Goal: Register for event/course

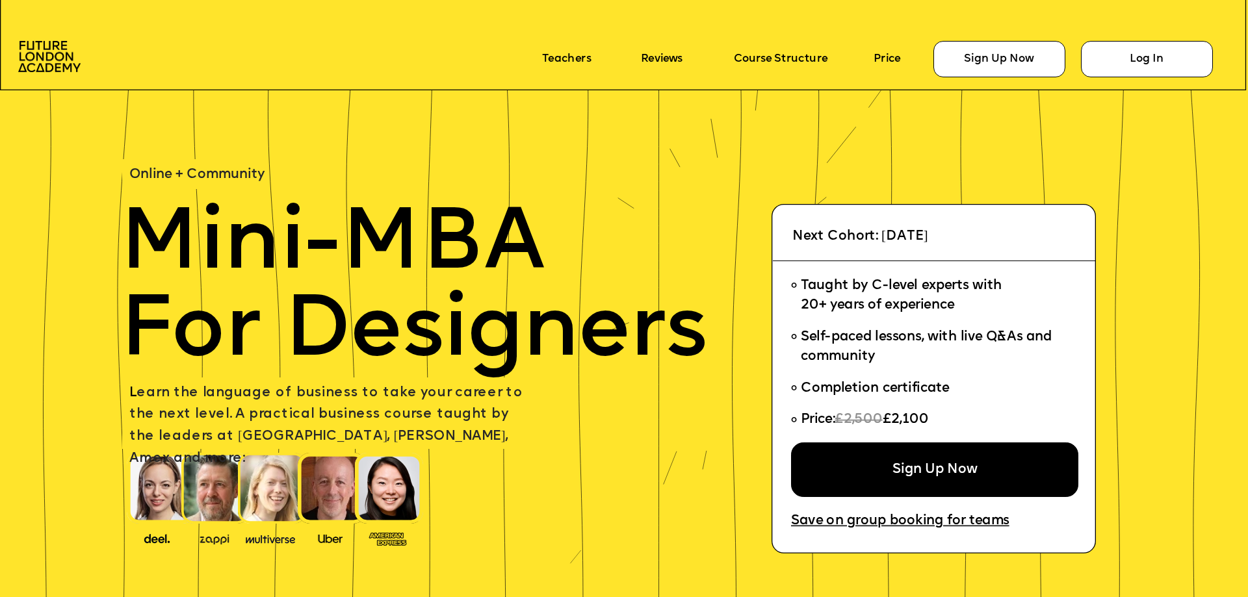
scroll to position [82, 0]
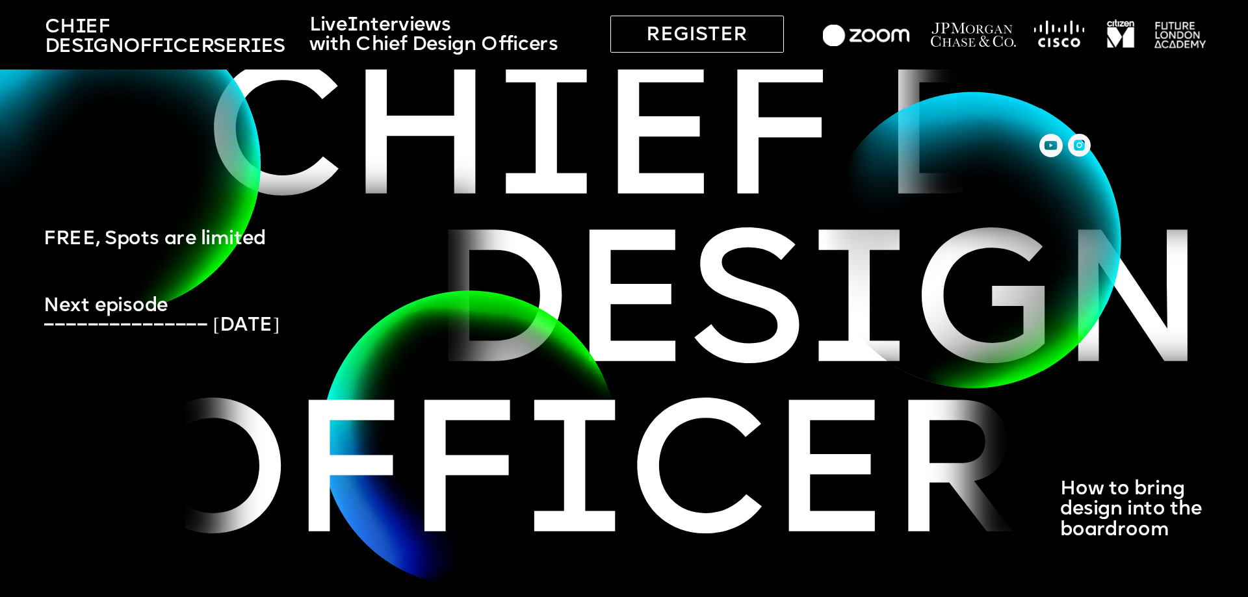
scroll to position [130, 0]
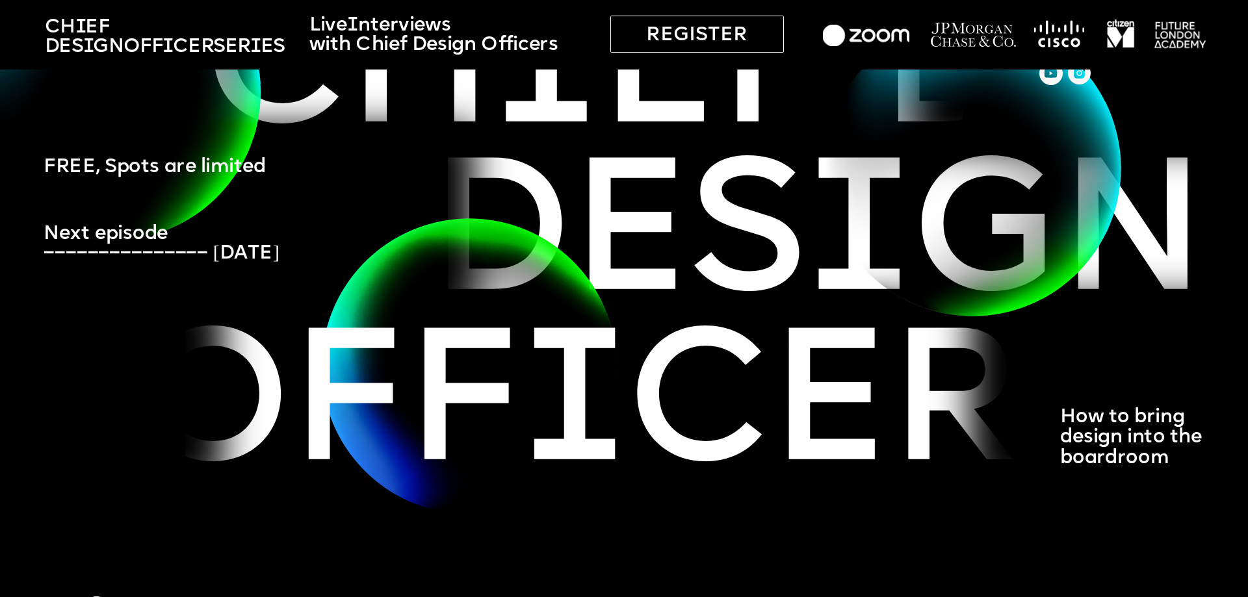
click at [502, 319] on span "Ch i ef Des i gn Off i cer Ch i ef Des i gn off i cer" at bounding box center [1062, 412] width 4853 height 187
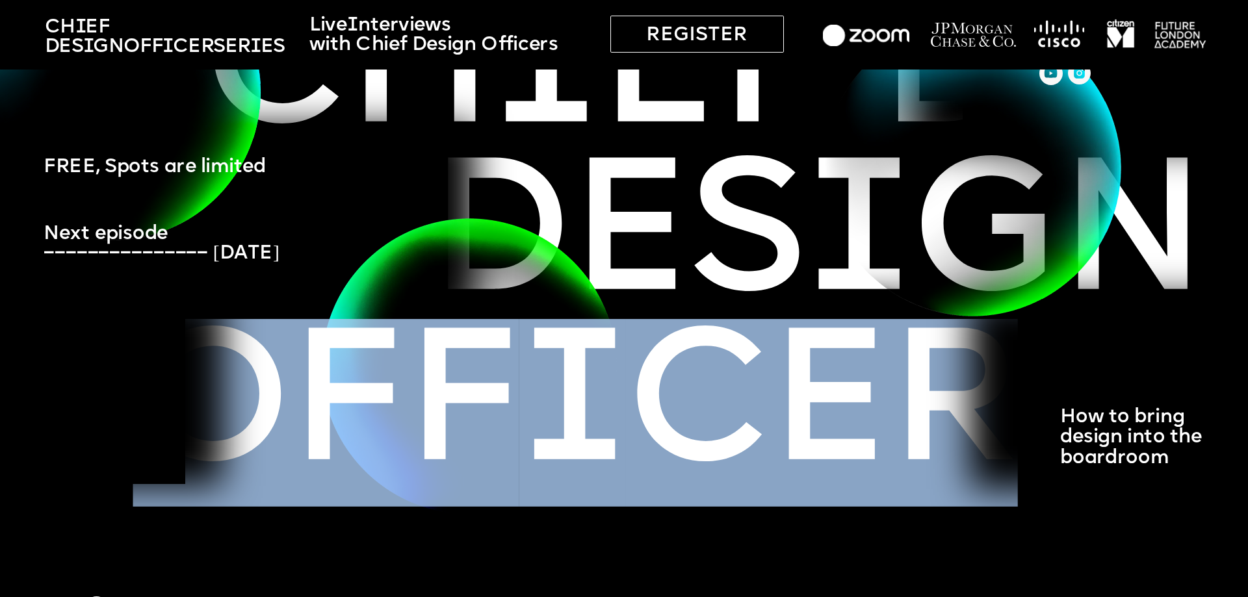
click at [502, 319] on span "Ch i ef Des i gn Off i cer Ch i ef Des i gn off i cer" at bounding box center [1062, 412] width 4853 height 187
click at [570, 319] on span "i" at bounding box center [572, 412] width 106 height 187
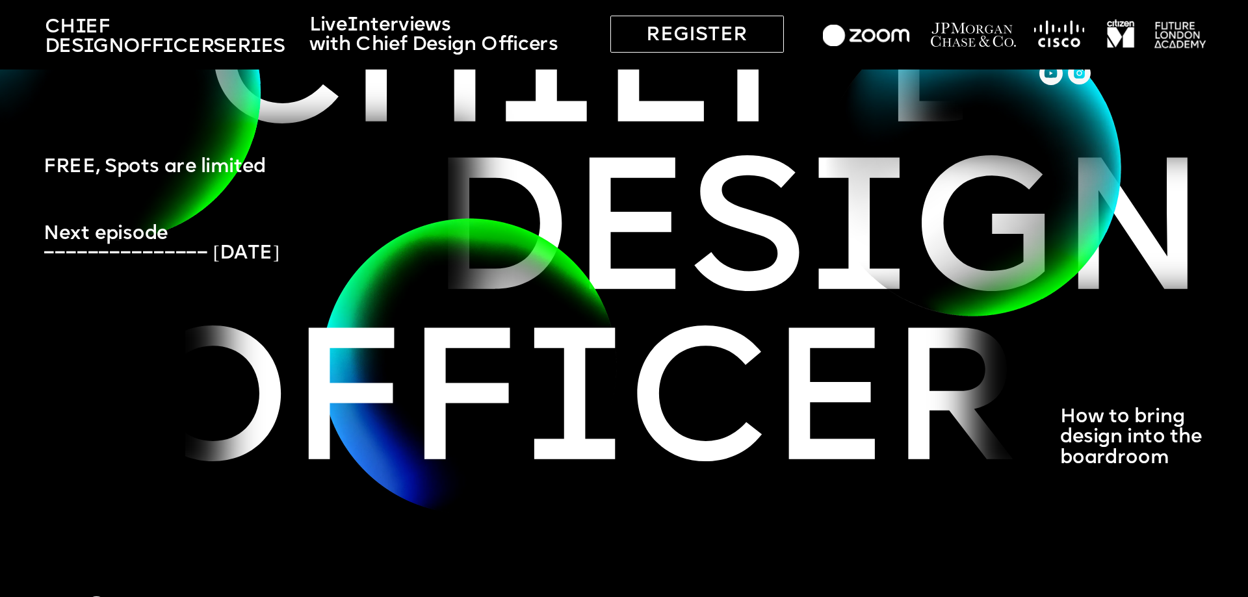
click at [550, 260] on img at bounding box center [470, 365] width 304 height 305
click at [780, 319] on span "Ch i ef Des i gn Off i cer Ch i ef Des i gn off i cer" at bounding box center [1062, 412] width 4853 height 187
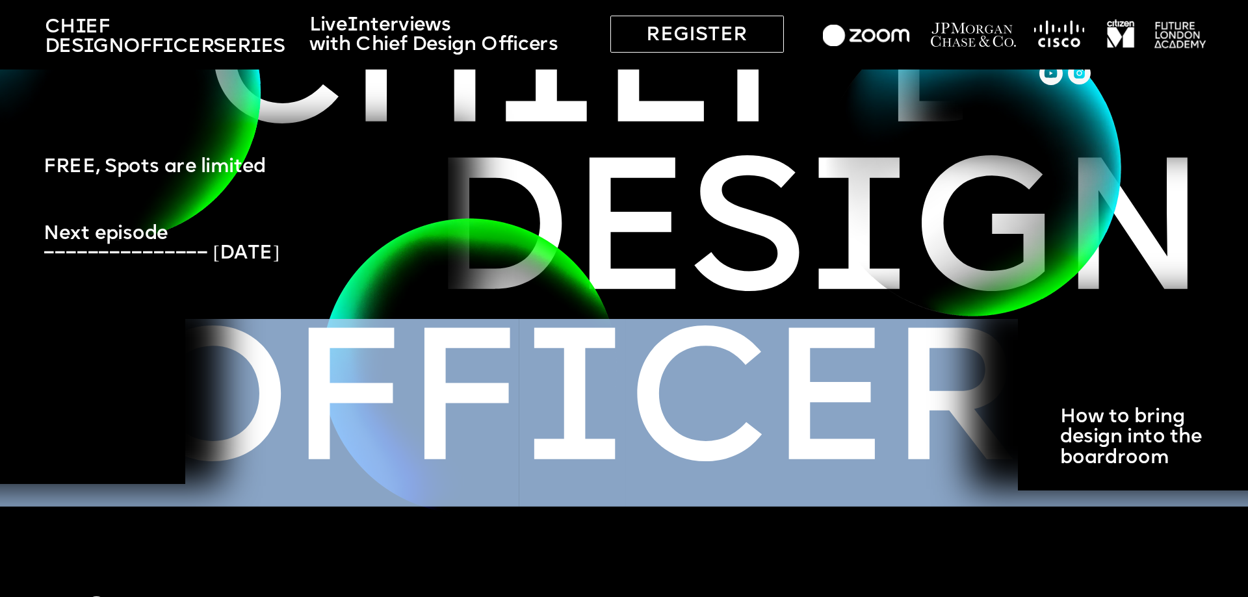
click at [781, 319] on span "Ch i ef Des i gn Off i cer Ch i ef Des i gn off i cer" at bounding box center [1062, 412] width 4853 height 187
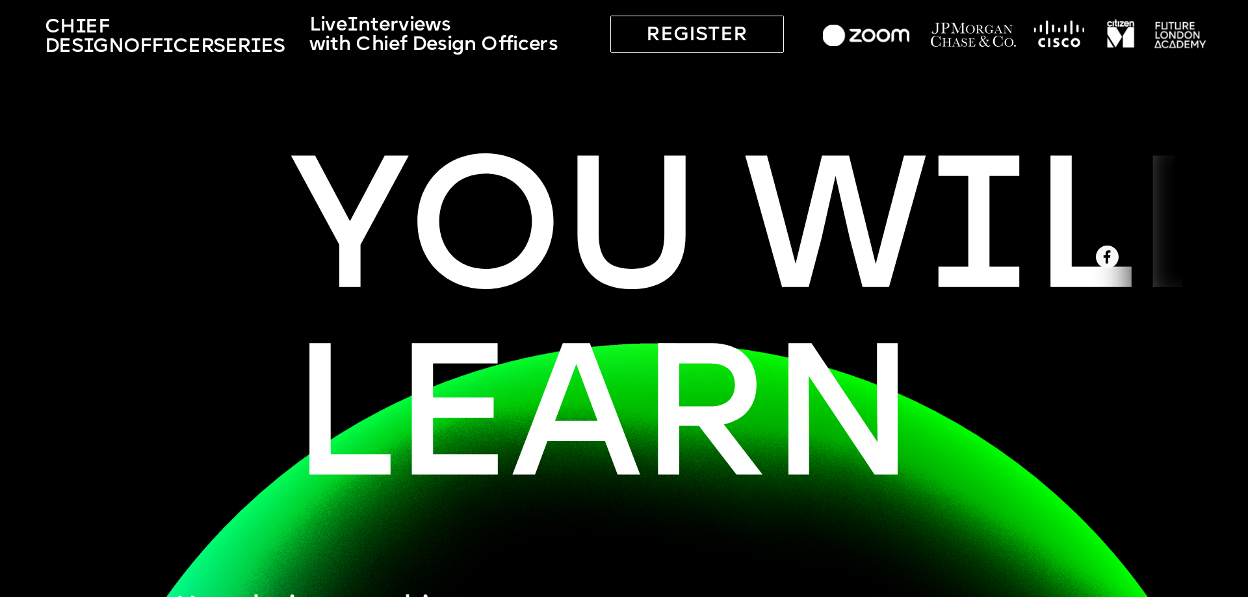
scroll to position [845, 0]
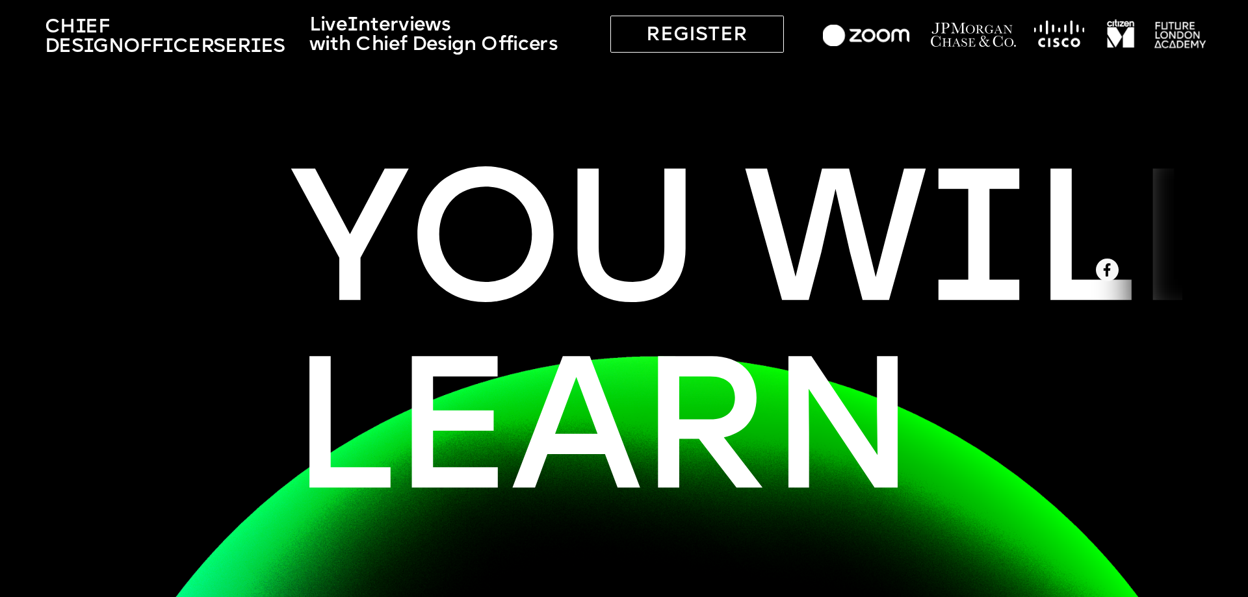
click at [923, 216] on span "I" at bounding box center [976, 253] width 106 height 187
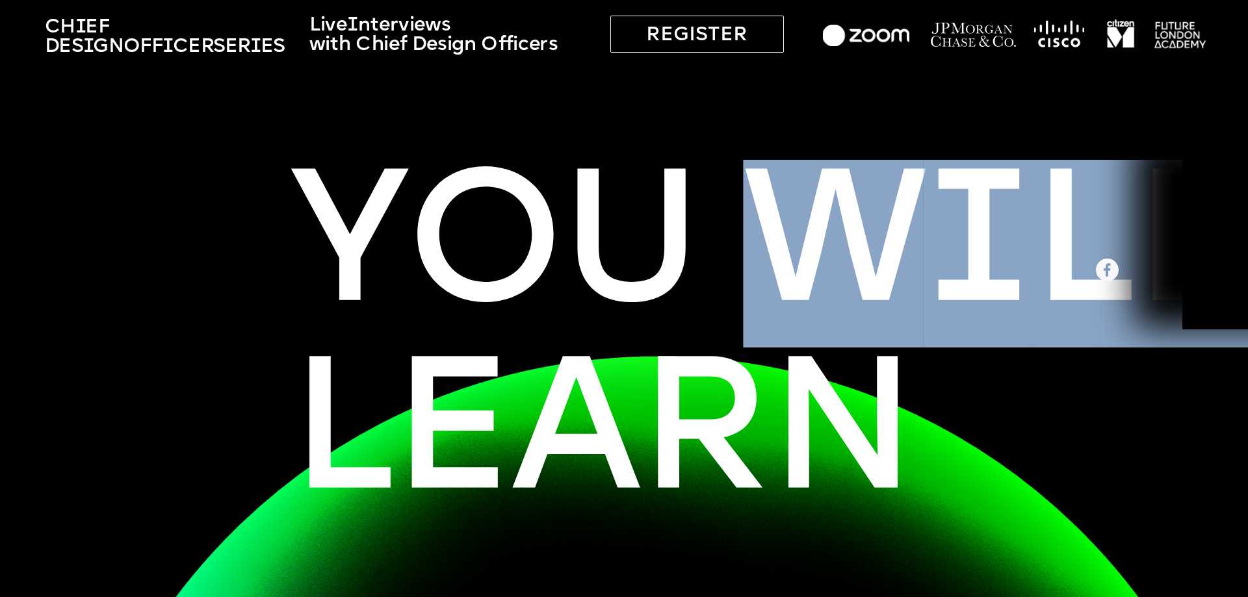
click at [920, 216] on span "I" at bounding box center [973, 253] width 106 height 187
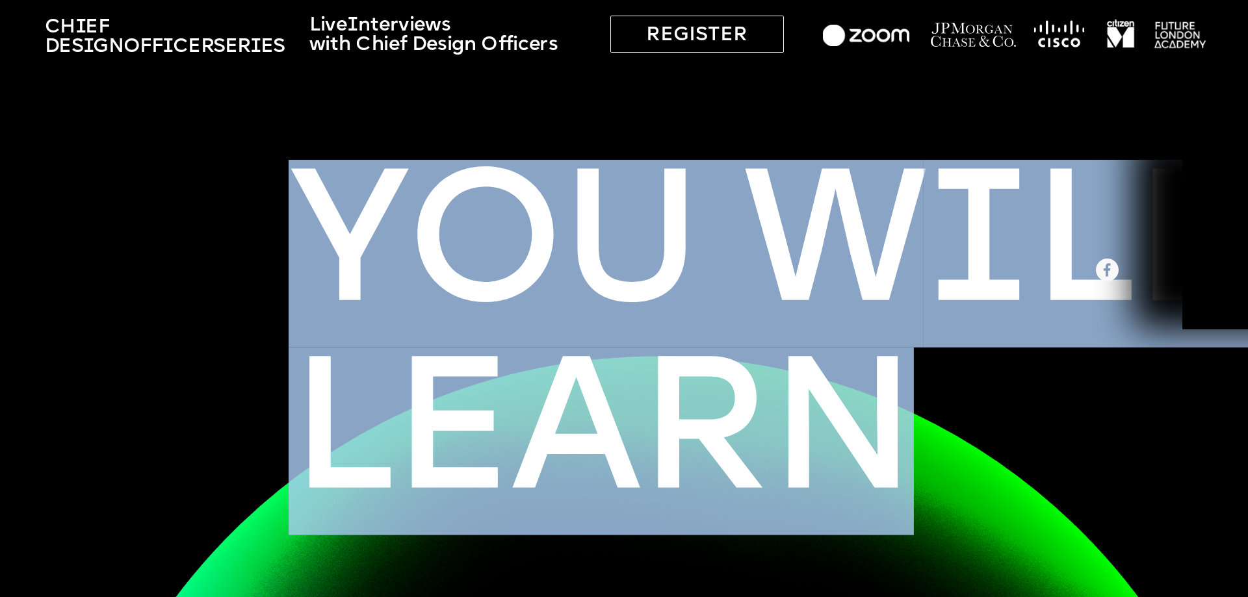
click at [924, 216] on span "I" at bounding box center [977, 253] width 106 height 187
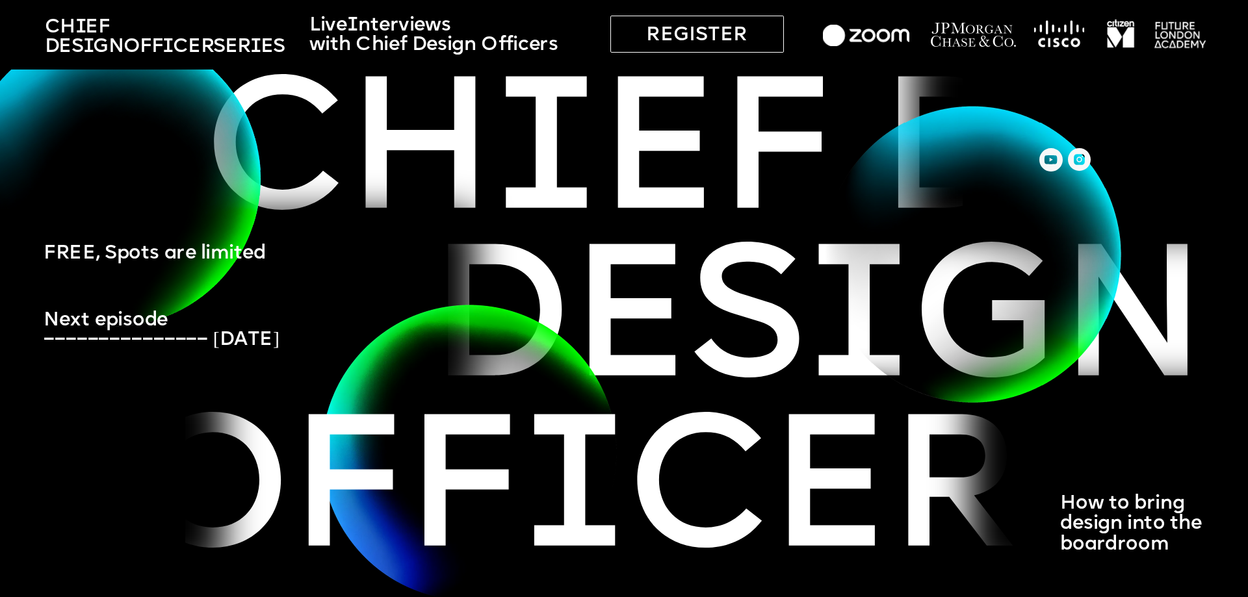
scroll to position [0, 0]
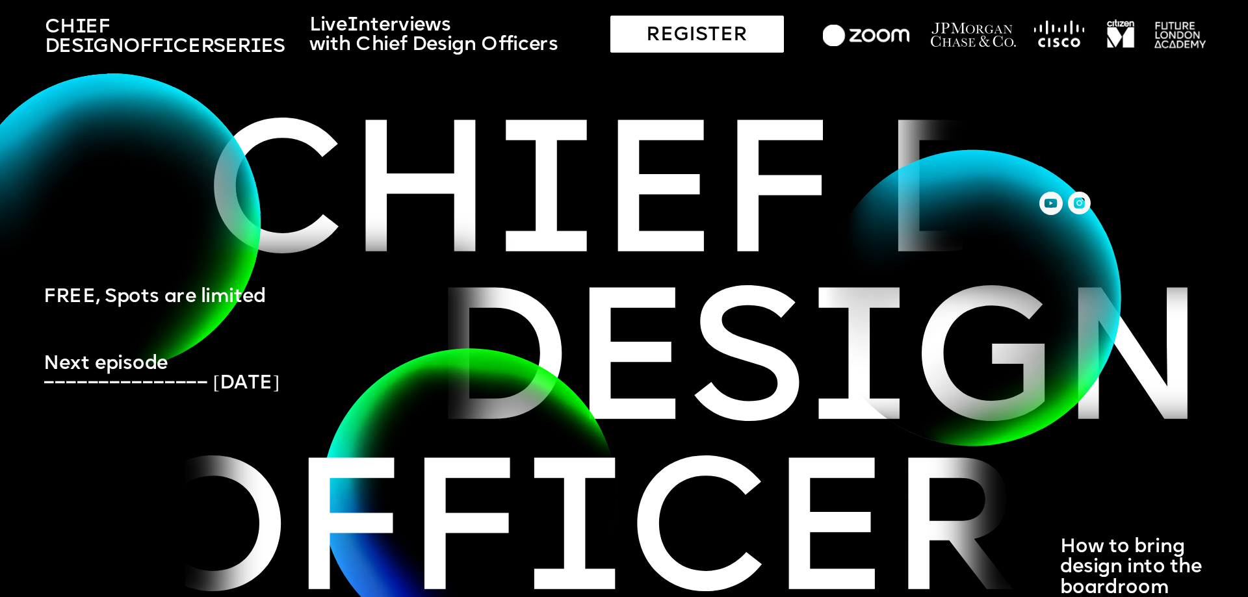
click at [677, 35] on div "REGISTER" at bounding box center [697, 34] width 174 height 37
